Goal: Register for event/course

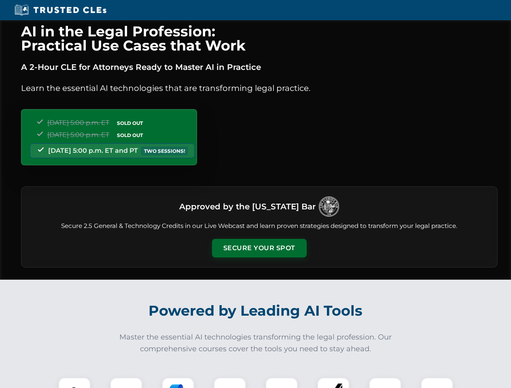
click at [259, 248] on button "Secure Your Spot" at bounding box center [259, 248] width 95 height 19
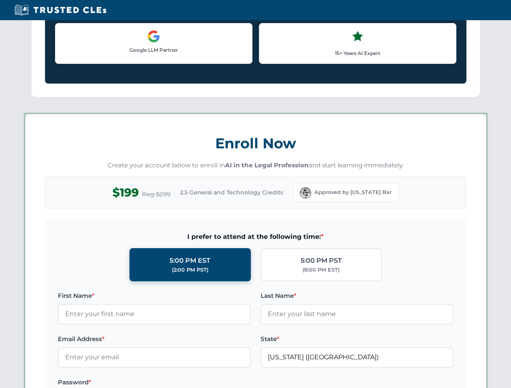
click at [178, 383] on label "Password *" at bounding box center [154, 383] width 193 height 10
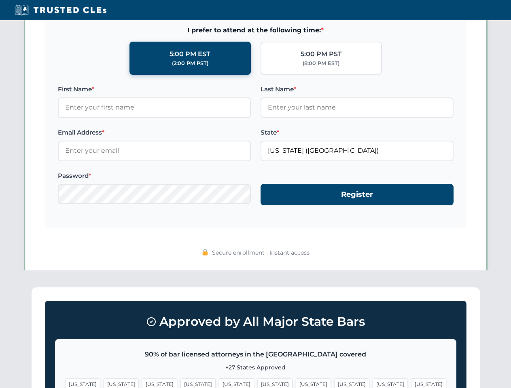
click at [372, 383] on span "[US_STATE]" at bounding box center [389, 384] width 35 height 12
